Goal: Task Accomplishment & Management: Manage account settings

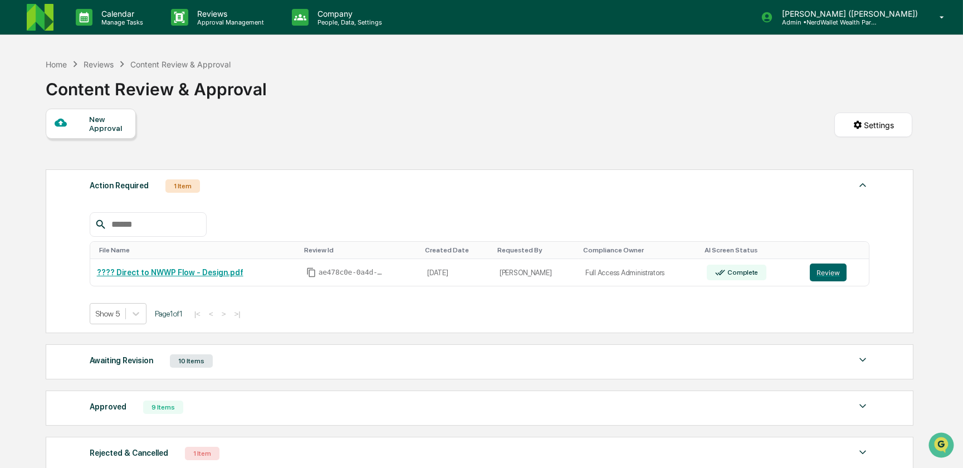
scroll to position [100, 0]
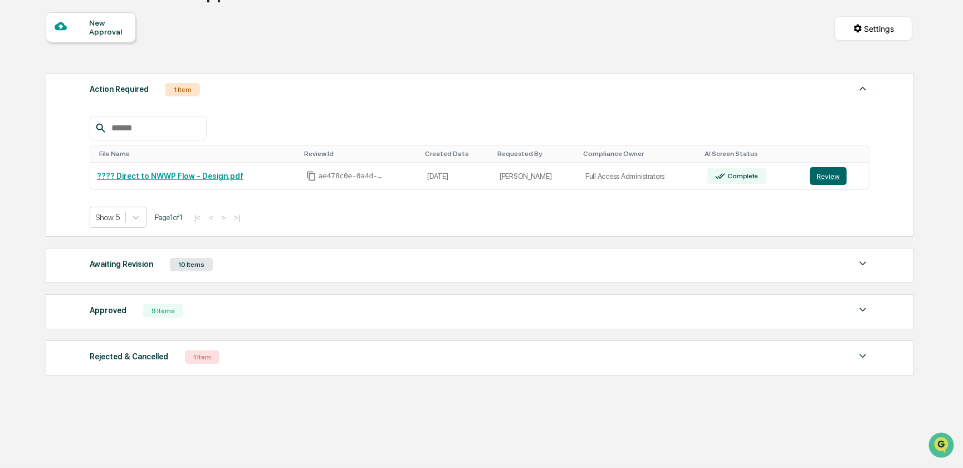
click at [115, 261] on div "Awaiting Revision" at bounding box center [121, 264] width 63 height 14
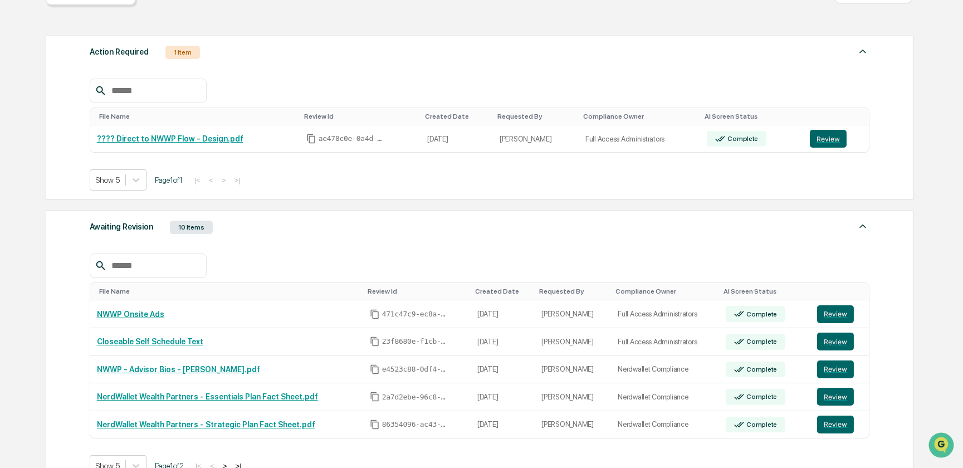
scroll to position [150, 0]
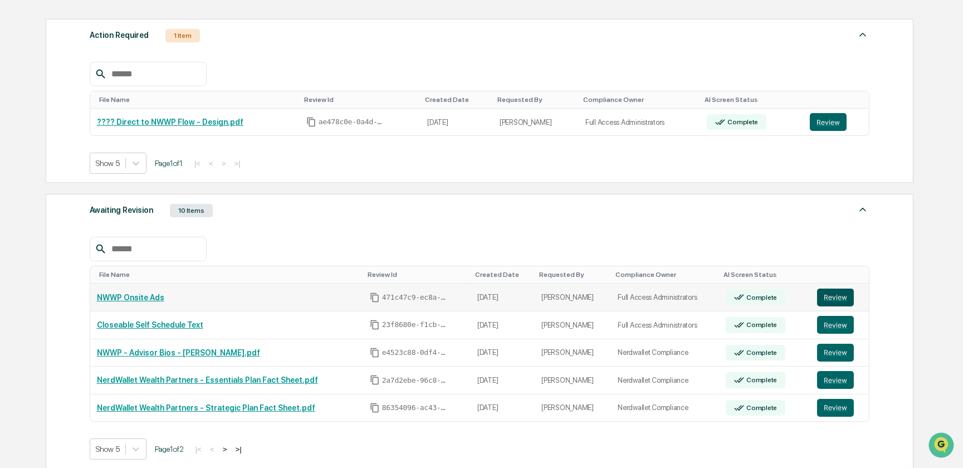
click at [824, 296] on button "Review" at bounding box center [835, 297] width 37 height 18
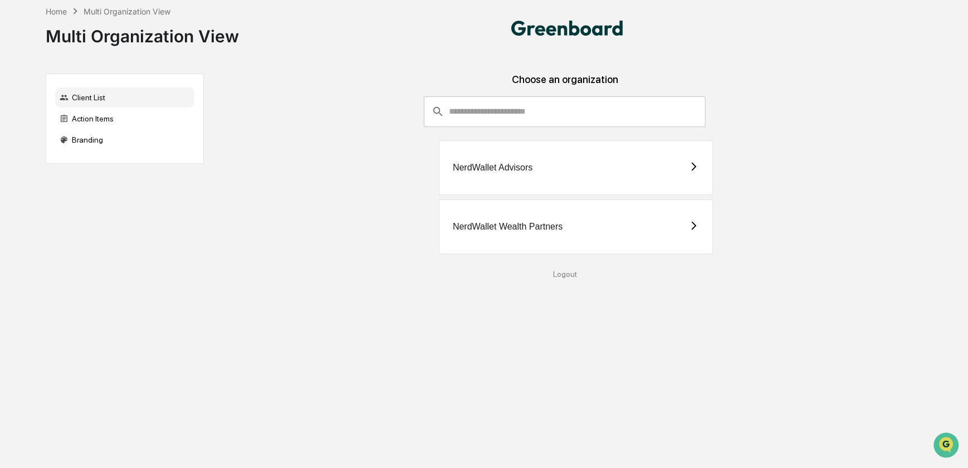
click at [546, 227] on div "NerdWallet Wealth Partners" at bounding box center [508, 227] width 110 height 10
